Goal: Information Seeking & Learning: Learn about a topic

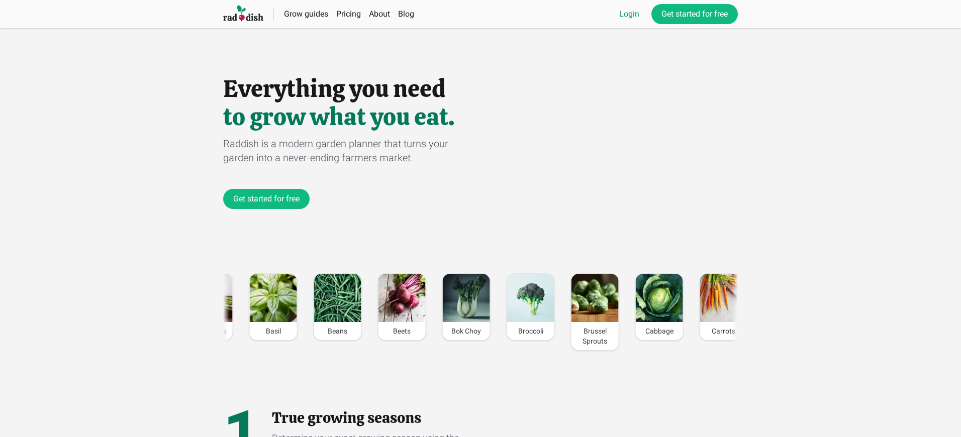
click at [628, 14] on link "Login" at bounding box center [629, 14] width 20 height 12
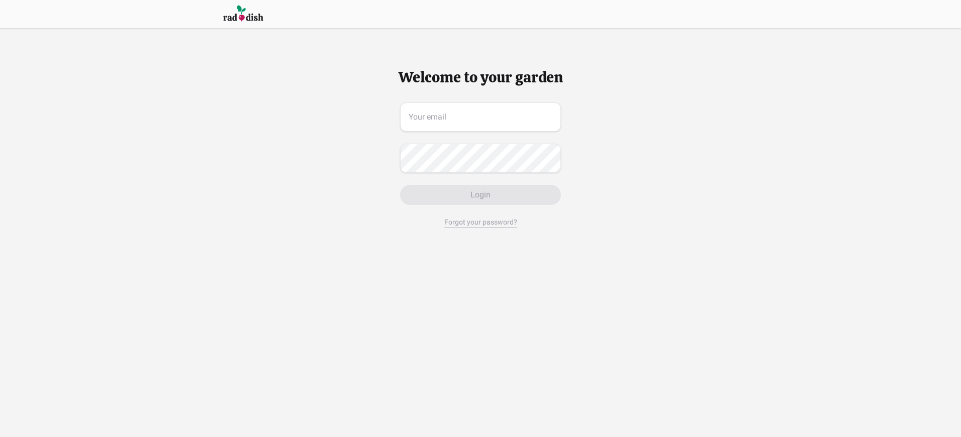
click at [482, 195] on span "Login" at bounding box center [480, 195] width 20 height 12
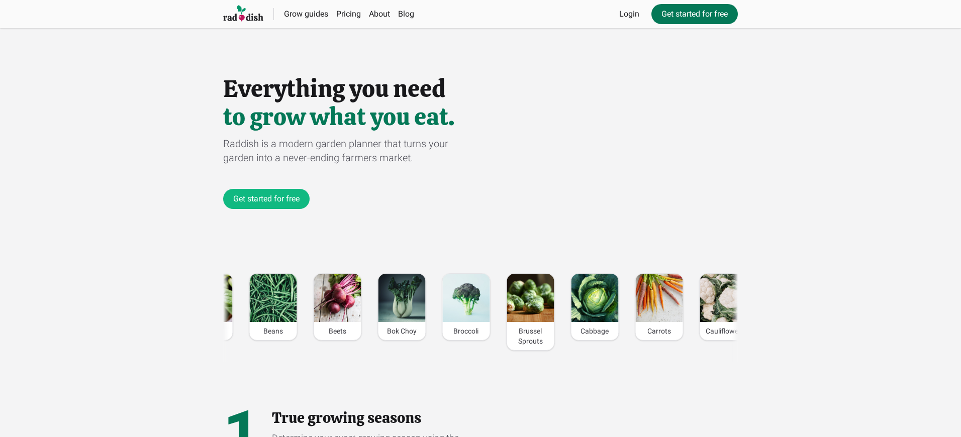
click at [693, 14] on link "Get started for free" at bounding box center [694, 14] width 86 height 20
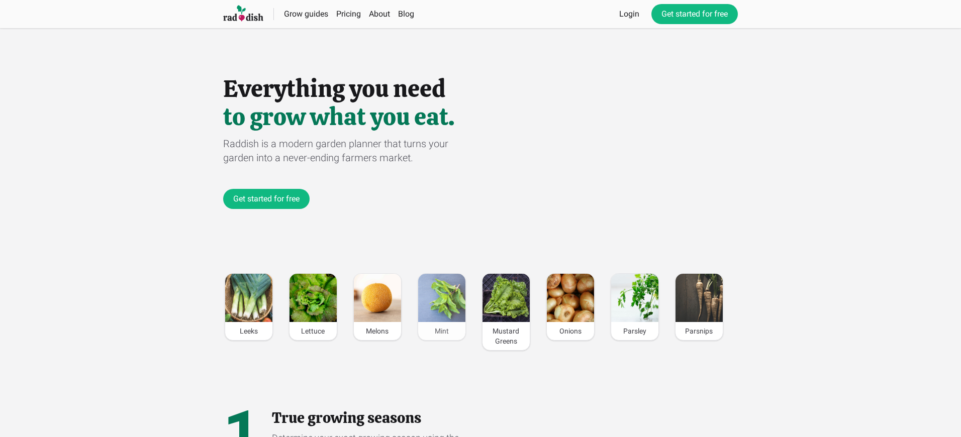
click at [441, 331] on div "Mint" at bounding box center [441, 331] width 47 height 18
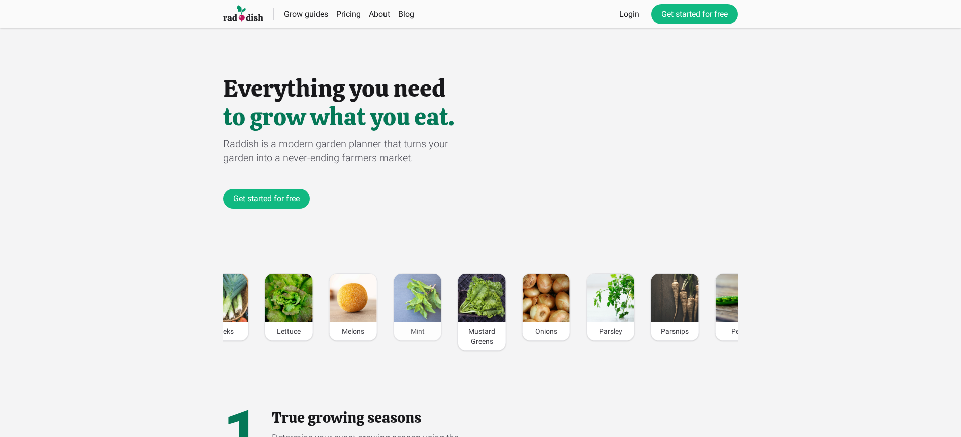
click at [417, 331] on div "Mint" at bounding box center [417, 331] width 47 height 18
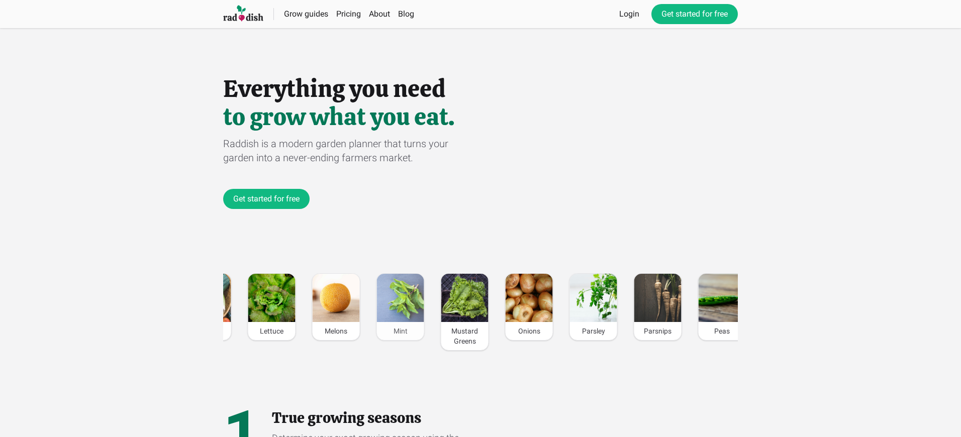
click at [400, 331] on div "Mint" at bounding box center [400, 331] width 47 height 18
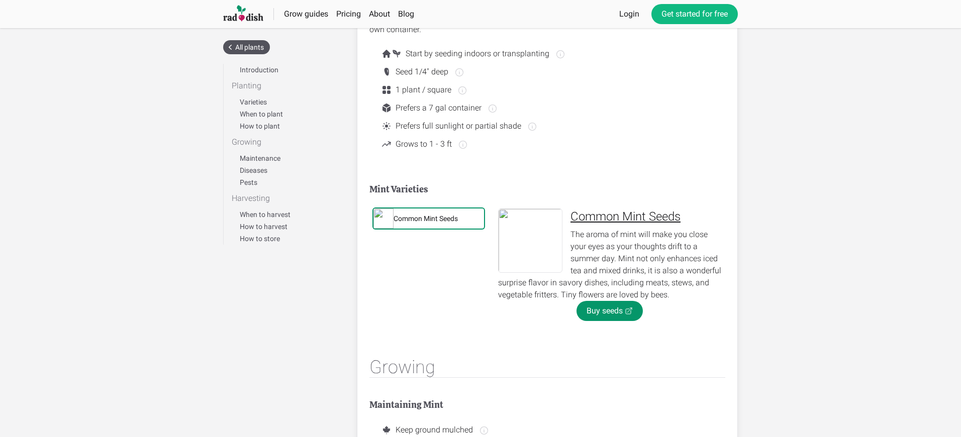
click at [426, 219] on div "Common Mint Seeds" at bounding box center [425, 219] width 64 height 10
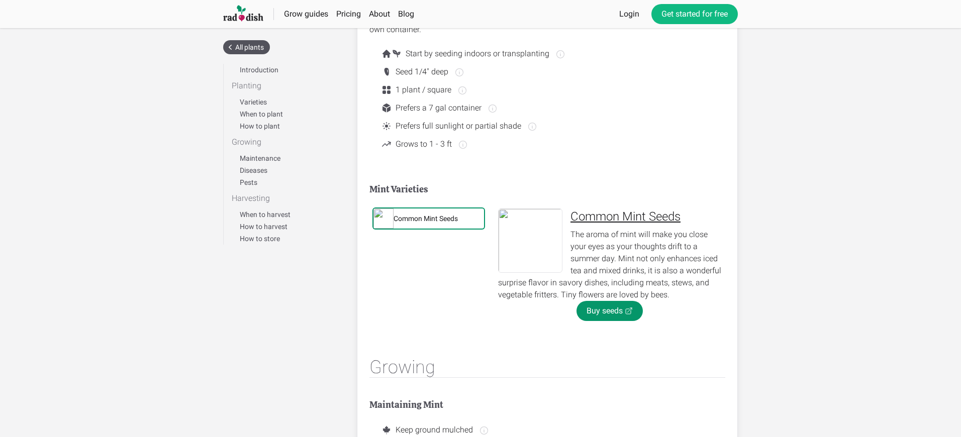
click at [426, 219] on div "Common Mint Seeds" at bounding box center [425, 219] width 64 height 10
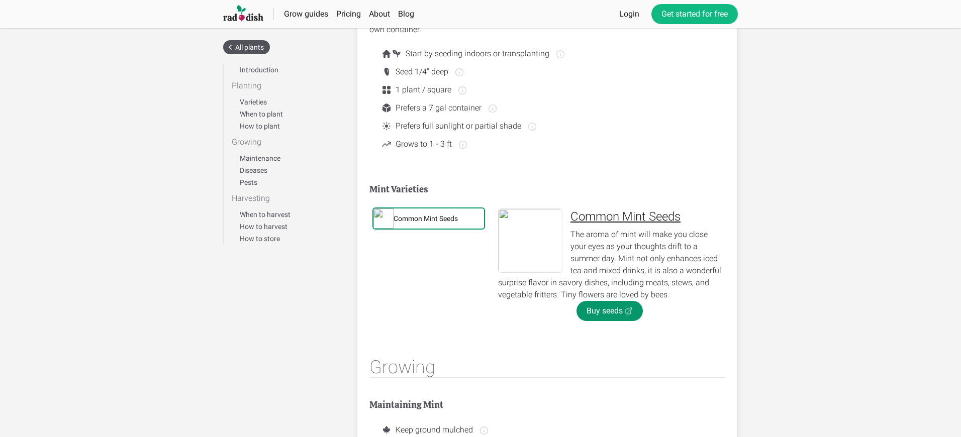
click at [426, 219] on div "Common Mint Seeds" at bounding box center [425, 219] width 64 height 10
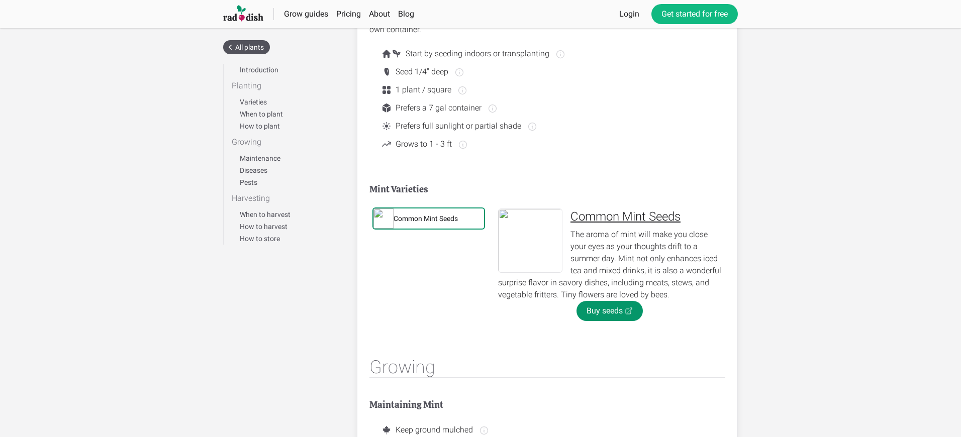
click at [426, 219] on div "Common Mint Seeds" at bounding box center [425, 219] width 64 height 10
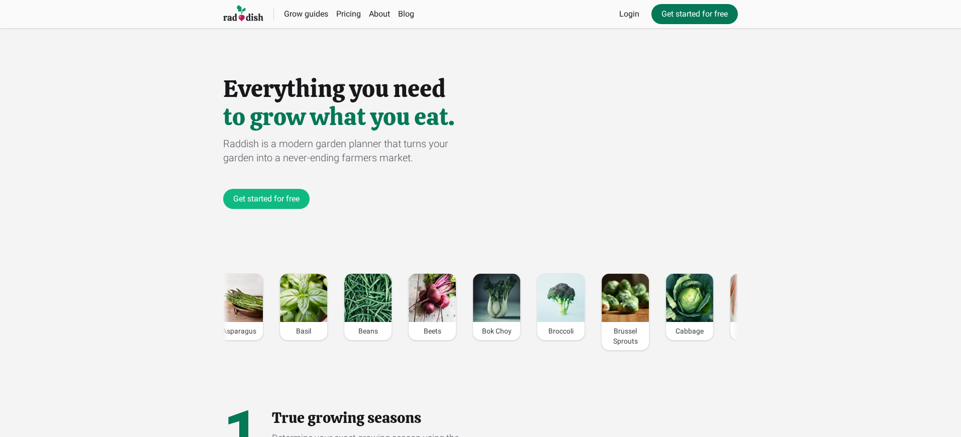
click at [693, 14] on link "Get started for free" at bounding box center [694, 14] width 86 height 20
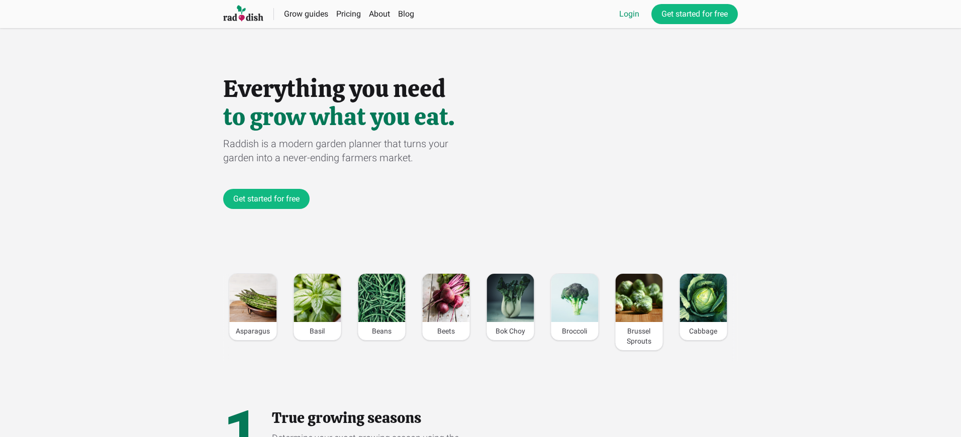
click at [628, 14] on link "Login" at bounding box center [629, 14] width 20 height 12
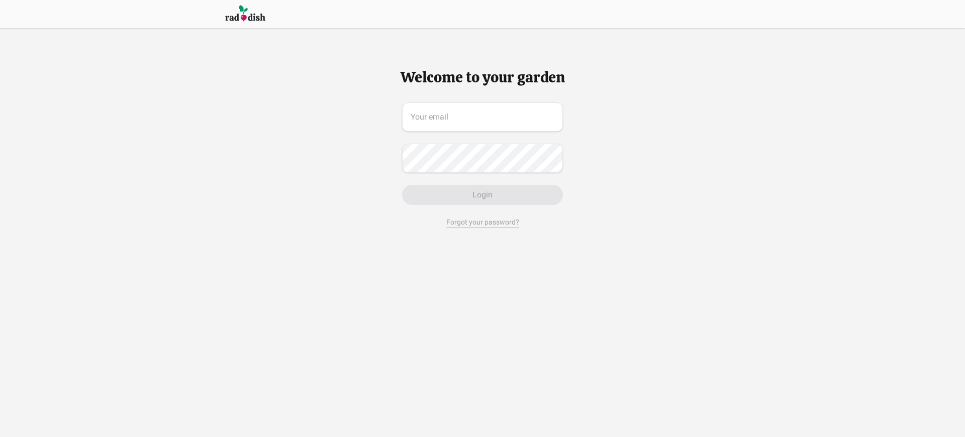
click at [482, 195] on span "Login" at bounding box center [482, 195] width 20 height 12
